Goal: Task Accomplishment & Management: Use online tool/utility

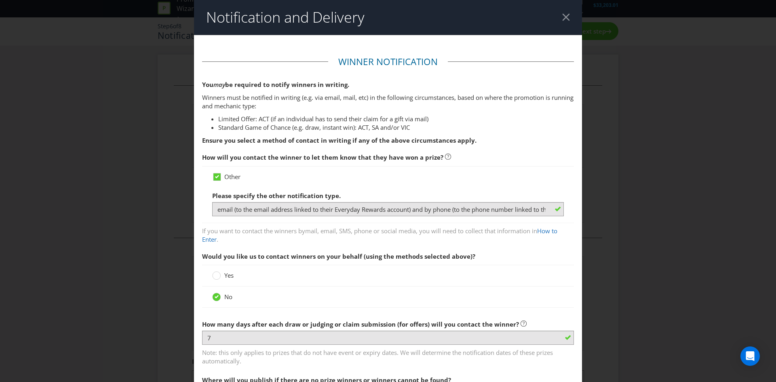
click at [555, 15] on header "Notification and Delivery" at bounding box center [388, 17] width 388 height 35
click at [562, 15] on div at bounding box center [566, 17] width 8 height 8
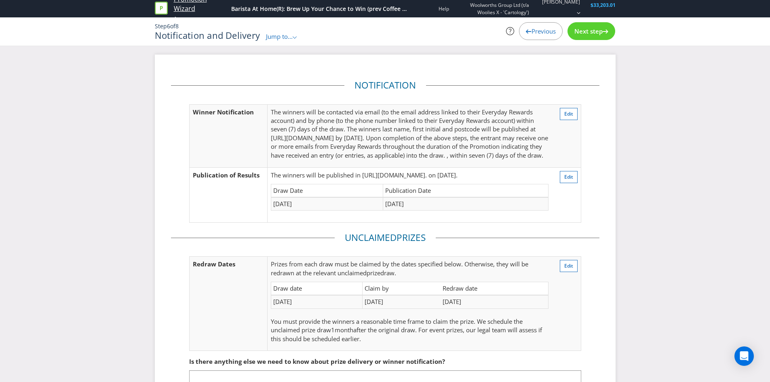
click at [201, 6] on link "Promotion Wizard" at bounding box center [201, 4] width 54 height 19
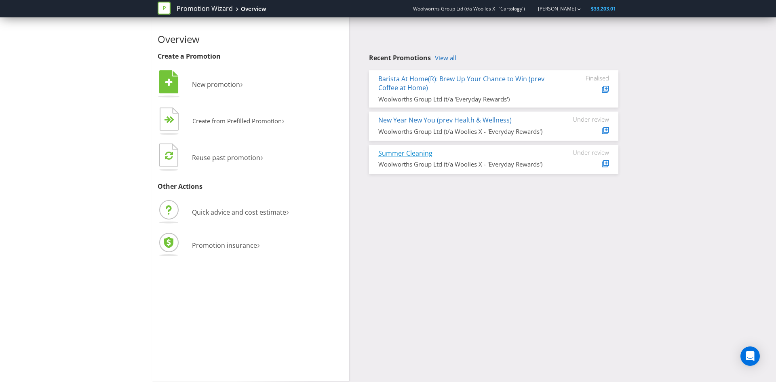
click at [416, 154] on link "Summer Cleaning" at bounding box center [405, 153] width 54 height 9
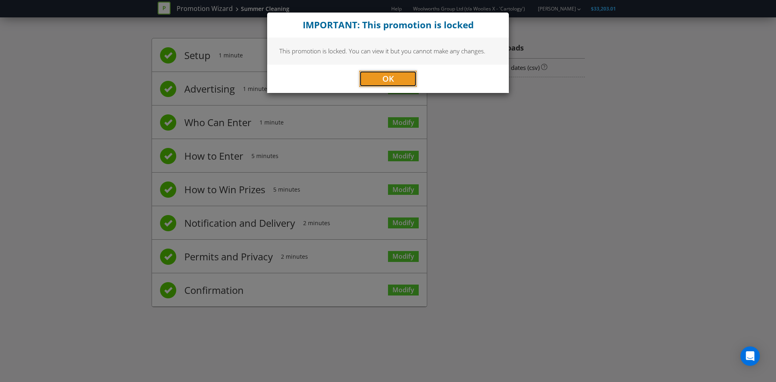
click at [402, 71] on button "OK" at bounding box center [387, 79] width 57 height 16
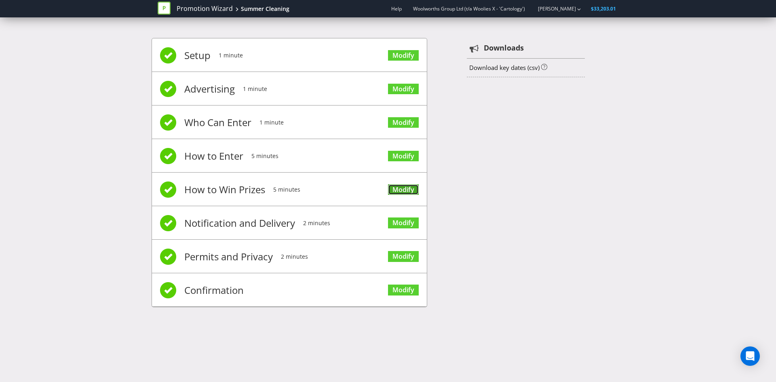
click at [405, 186] on link "Modify" at bounding box center [403, 189] width 31 height 11
